Goal: Answer question/provide support

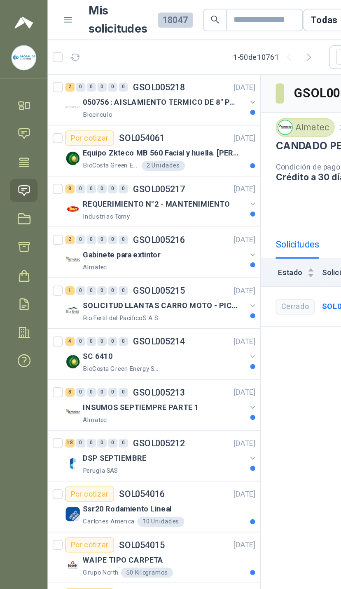
click at [169, 68] on button "button" at bounding box center [166, 67] width 7 height 7
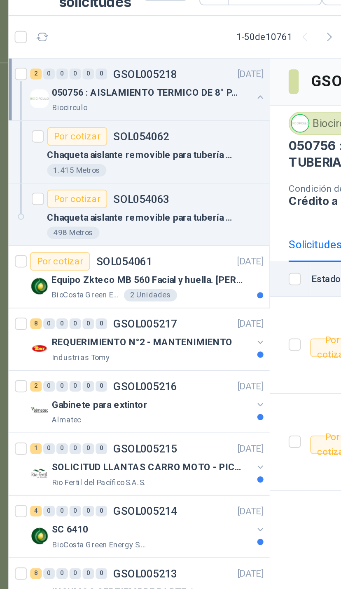
click at [163, 197] on button "button" at bounding box center [166, 200] width 7 height 7
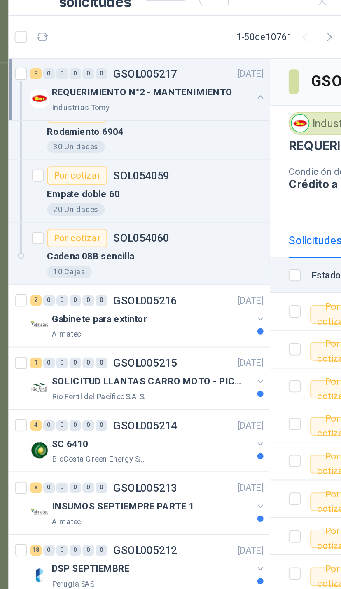
scroll to position [320, 0]
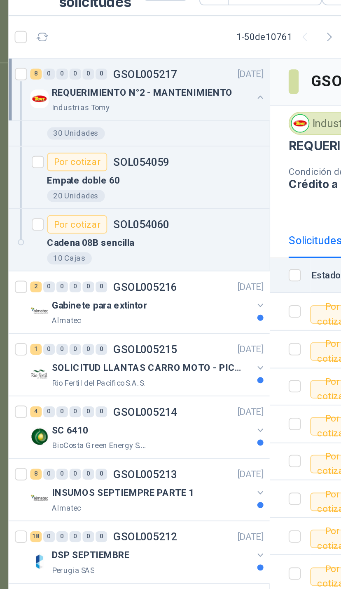
click at [163, 178] on div at bounding box center [166, 184] width 7 height 13
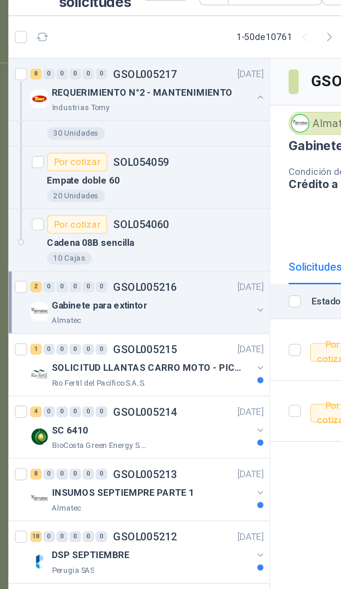
click at [163, 180] on button "button" at bounding box center [166, 183] width 7 height 7
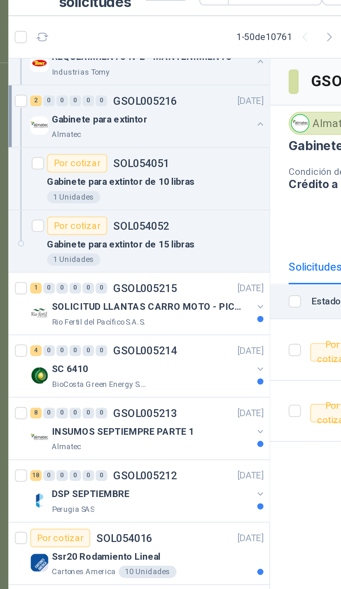
scroll to position [422, 0]
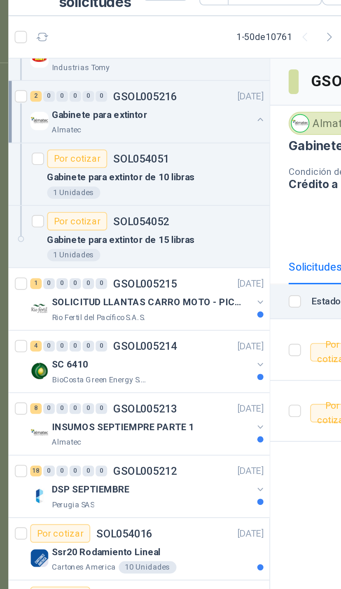
click at [163, 176] on button "button" at bounding box center [166, 179] width 7 height 7
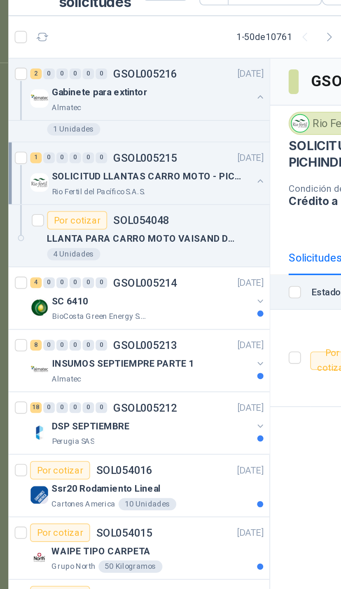
scroll to position [490, 0]
click at [171, 183] on td at bounding box center [181, 209] width 21 height 52
click at [163, 175] on button "button" at bounding box center [166, 178] width 7 height 7
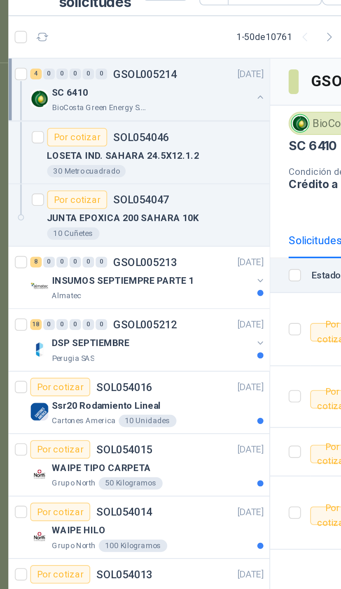
scroll to position [673, 0]
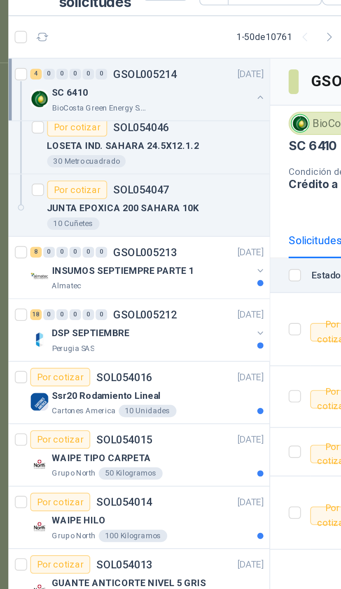
click at [163, 159] on button "button" at bounding box center [166, 162] width 7 height 7
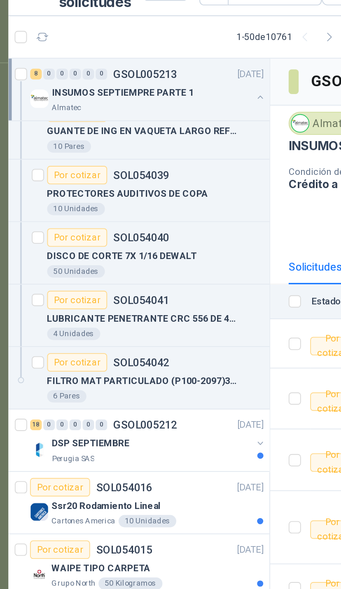
scroll to position [883, 0]
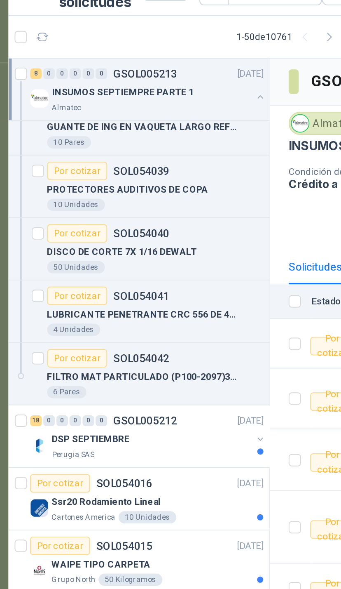
click at [163, 249] on button "button" at bounding box center [166, 252] width 7 height 7
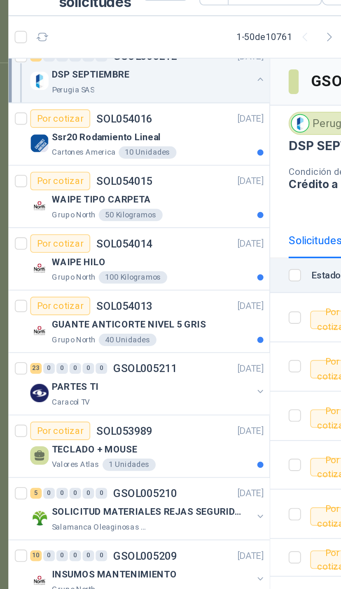
scroll to position [1679, 0]
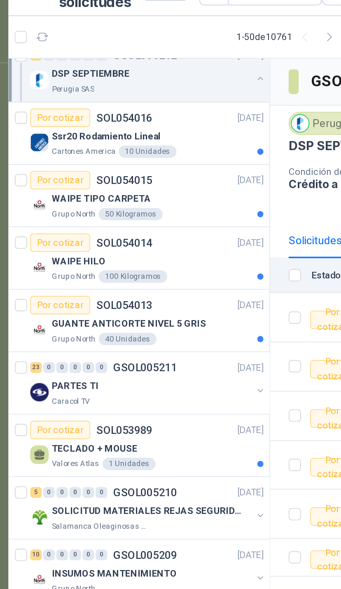
click at [138, 186] on div "GUANTE ANTICORTE NIVEL 5 GRIS" at bounding box center [110, 191] width 113 height 10
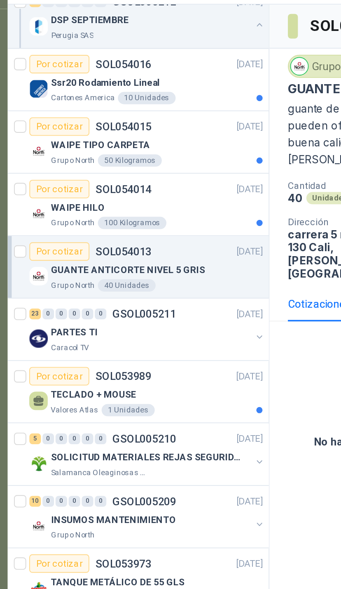
click at [163, 290] on button "button" at bounding box center [166, 293] width 7 height 7
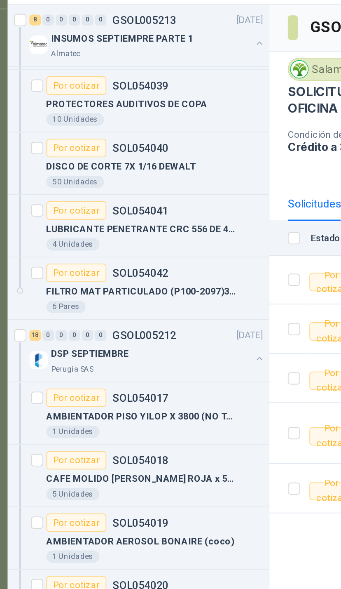
scroll to position [896, 0]
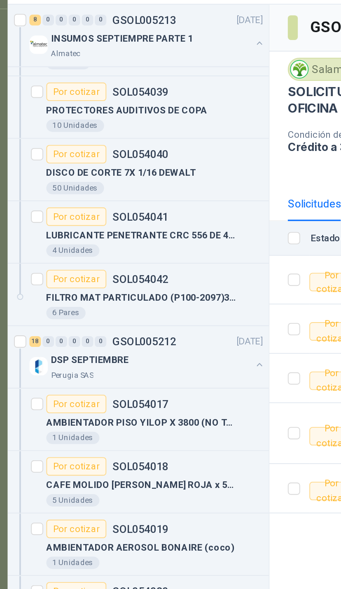
click at [163, 238] on button "button" at bounding box center [166, 241] width 7 height 7
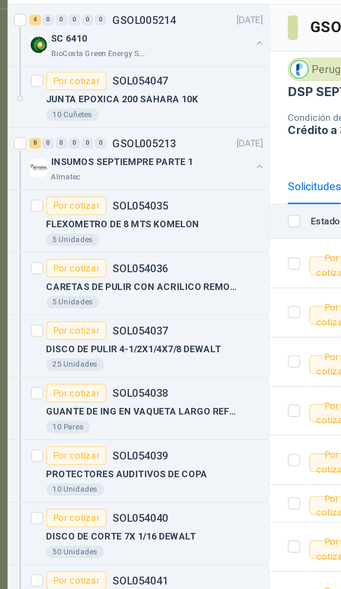
scroll to position [707, 0]
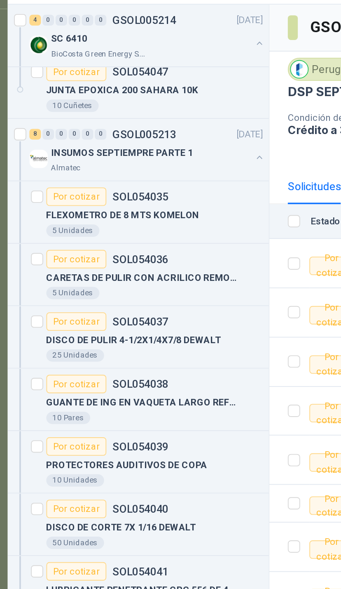
click at [106, 157] on div "FLEXOMETRO DE 8 MTS KOMELON" at bounding box center [110, 162] width 116 height 10
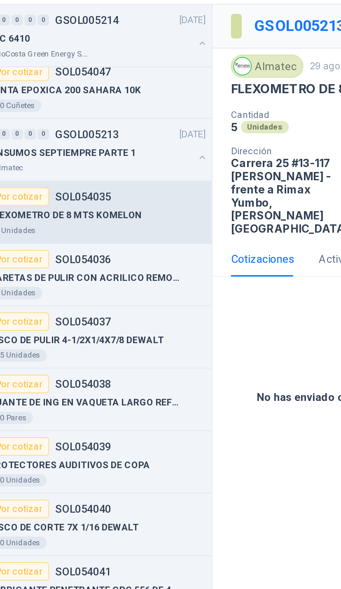
click at [86, 191] on p "CARETAS DE PULIR CON ACRILICO REMOVIBLE" at bounding box center [103, 195] width 103 height 8
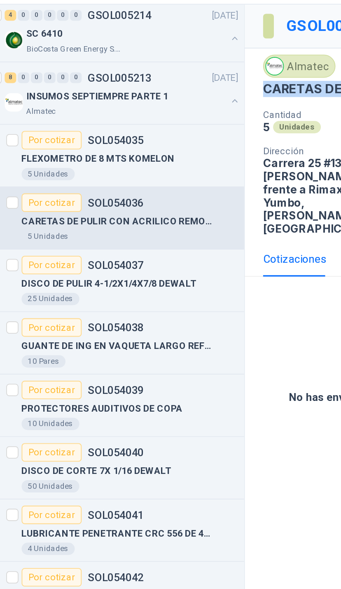
scroll to position [738, 0]
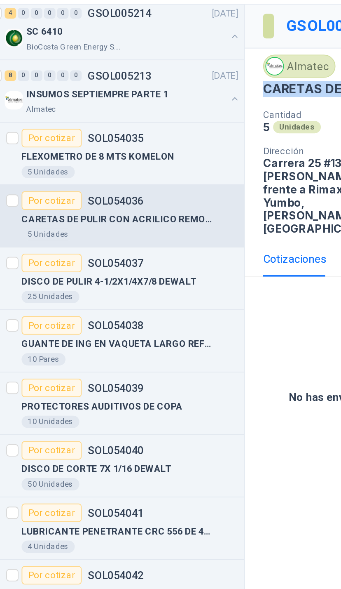
click at [93, 192] on div "DISCO DE PULIR 4-1/2X1/4X7/8 DEWALT" at bounding box center [110, 197] width 116 height 10
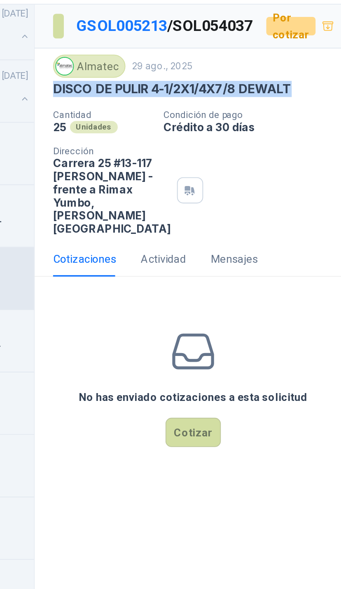
click at [242, 272] on button "Cotizar" at bounding box center [257, 278] width 30 height 16
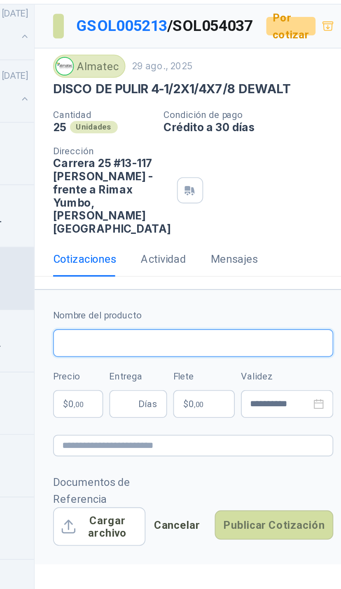
click at [181, 225] on input "Nombre del producto" at bounding box center [256, 230] width 150 height 15
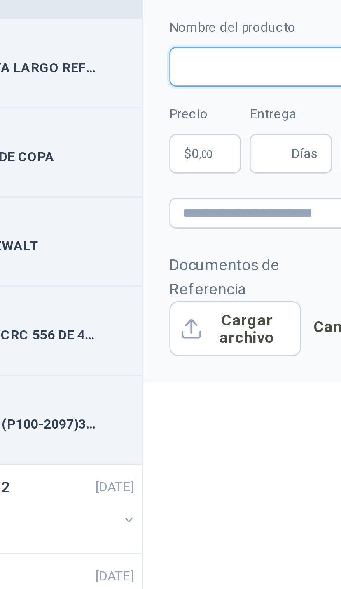
paste input "**********"
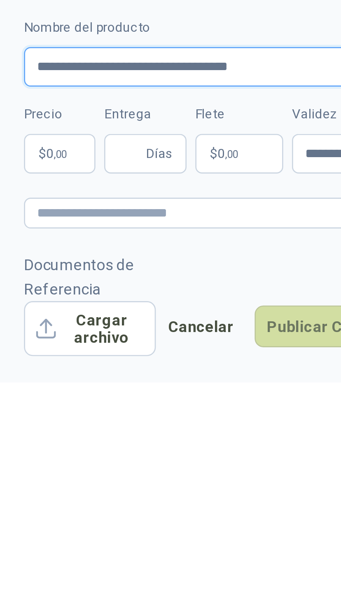
type input "**********"
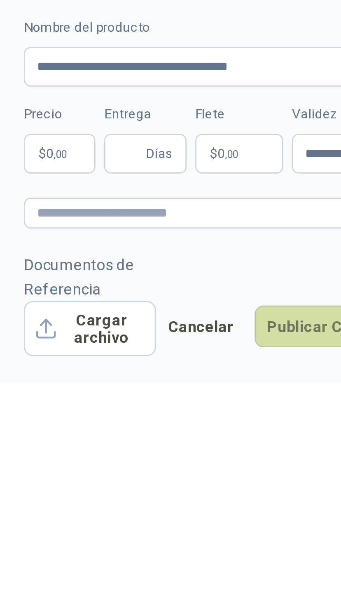
click at [190, 260] on span "0 ,00" at bounding box center [194, 262] width 8 height 5
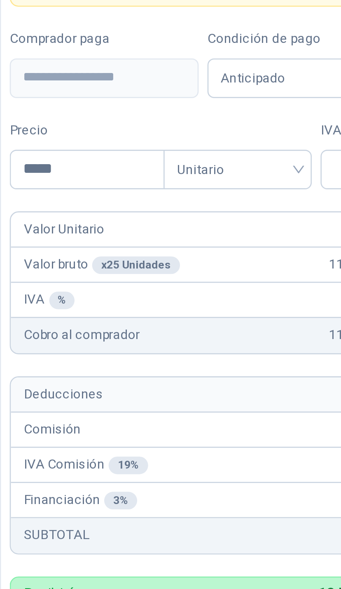
type input "*******"
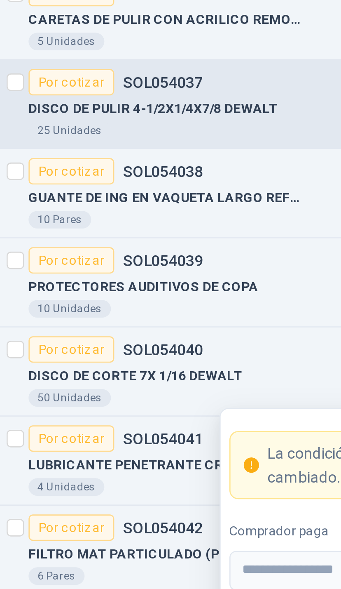
click at [101, 225] on div "GUANTE DE ING EN VAQUETA LARGO REFORZADO" at bounding box center [110, 230] width 116 height 10
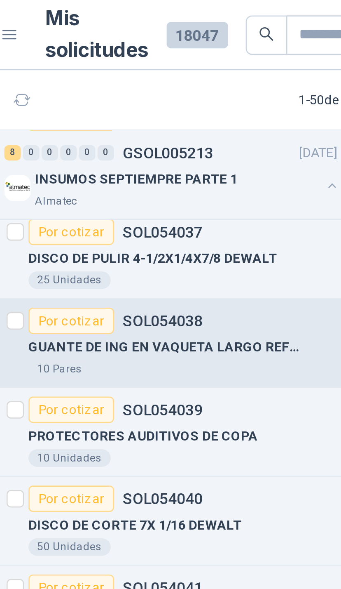
scroll to position [845, 0]
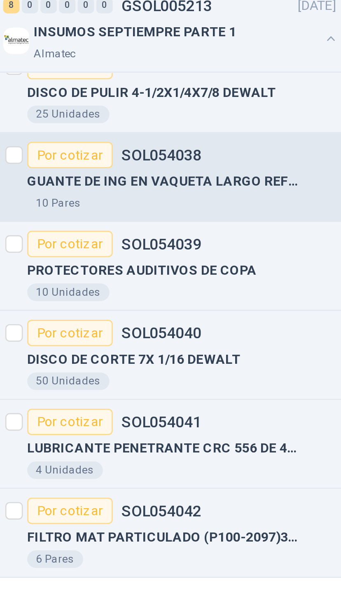
click at [105, 152] on div "PROTECTORES AUDITIVOS DE COPA" at bounding box center [110, 157] width 116 height 10
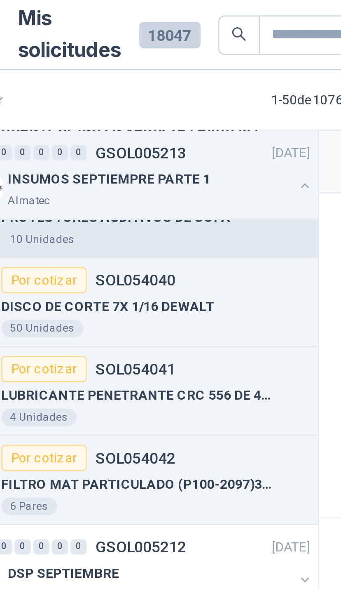
scroll to position [921, 0]
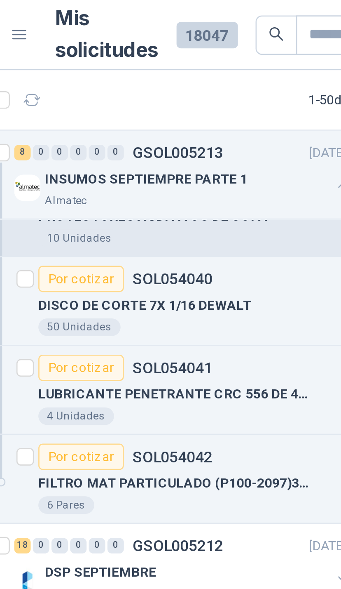
click at [107, 120] on div "50 Unidades" at bounding box center [110, 123] width 116 height 7
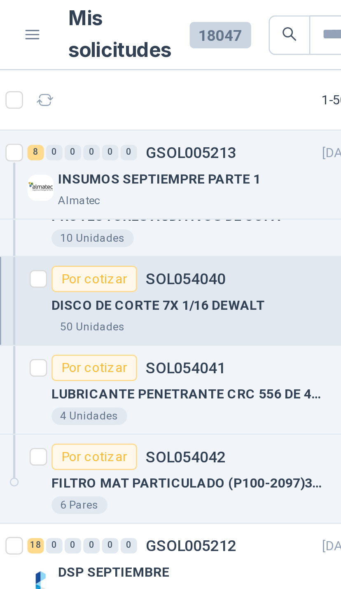
click at [106, 147] on p "LUBRICANTE PENETRANTE CRC 556 DE 400ML" at bounding box center [103, 148] width 103 height 8
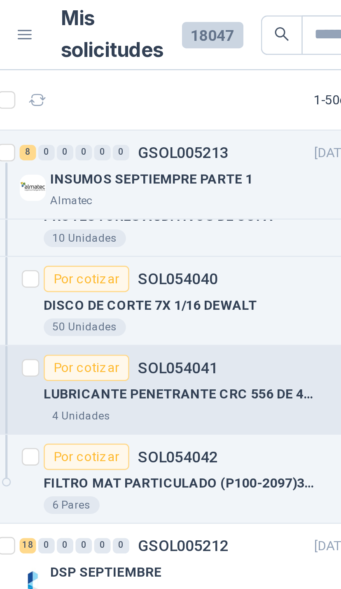
click at [93, 182] on p "FILTRO MAT PARTICULADO (P100-2097)3M (PAR)" at bounding box center [103, 182] width 103 height 8
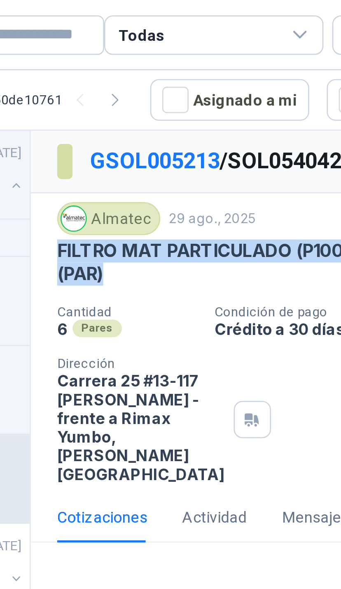
click at [199, 13] on div "Todas" at bounding box center [240, 13] width 82 height 15
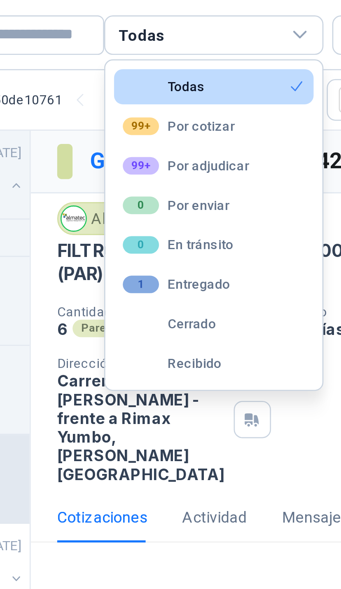
click at [206, 66] on div "99+ Por adjudicar" at bounding box center [229, 62] width 47 height 7
